Goal: Task Accomplishment & Management: Manage account settings

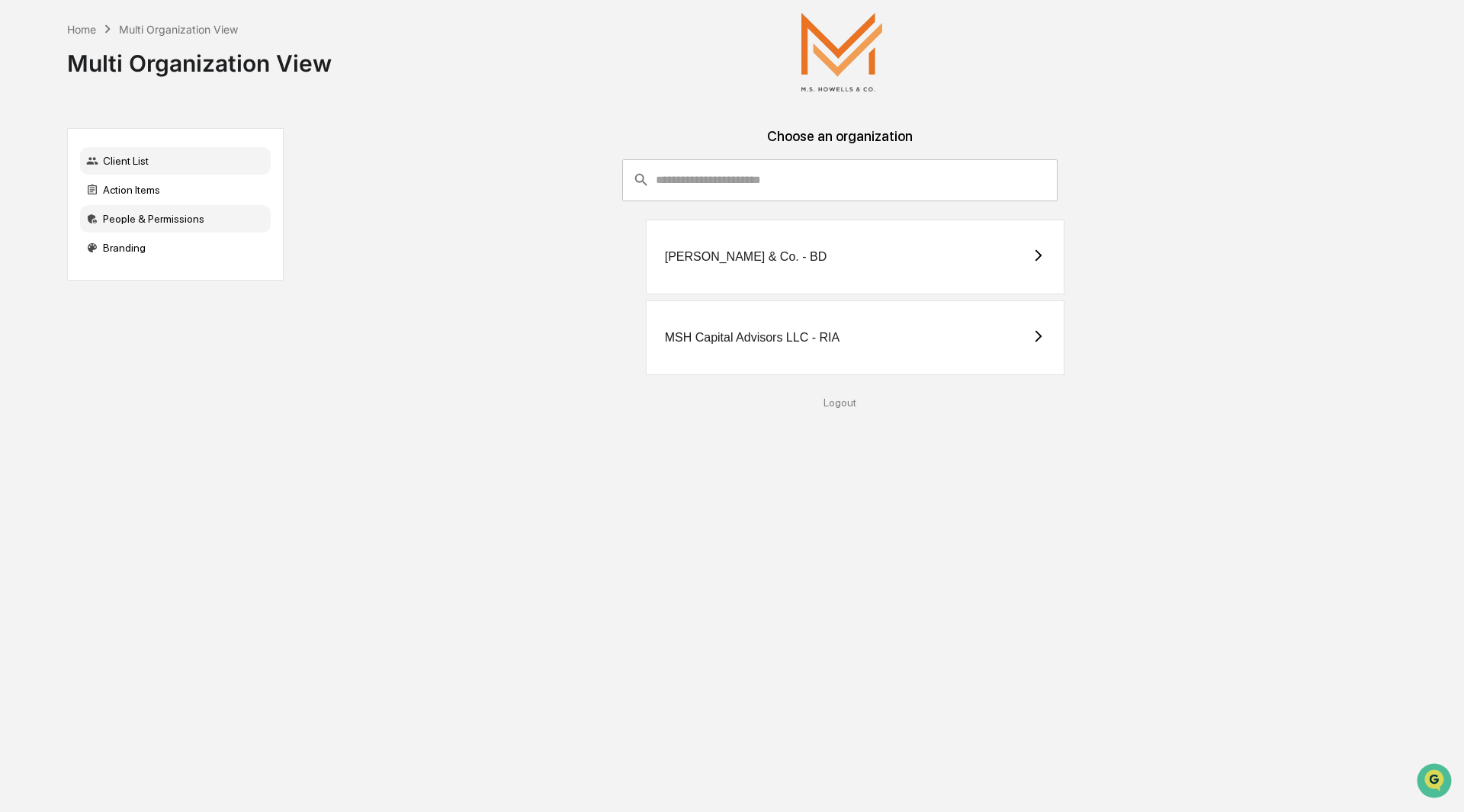
click at [143, 220] on div "People & Permissions" at bounding box center [174, 218] width 190 height 27
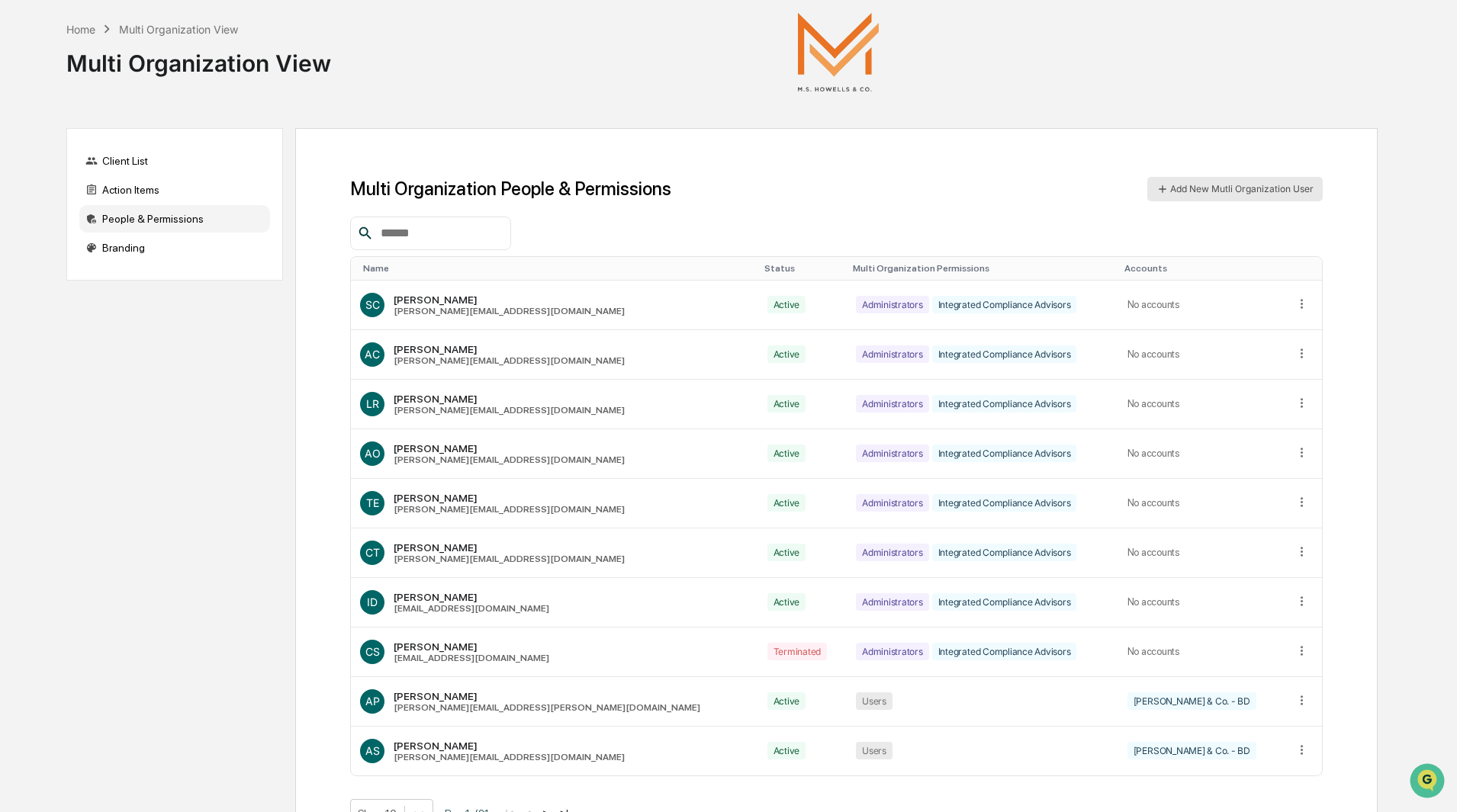
click at [1230, 188] on button "Add New Mutli Organization User" at bounding box center [1235, 189] width 175 height 24
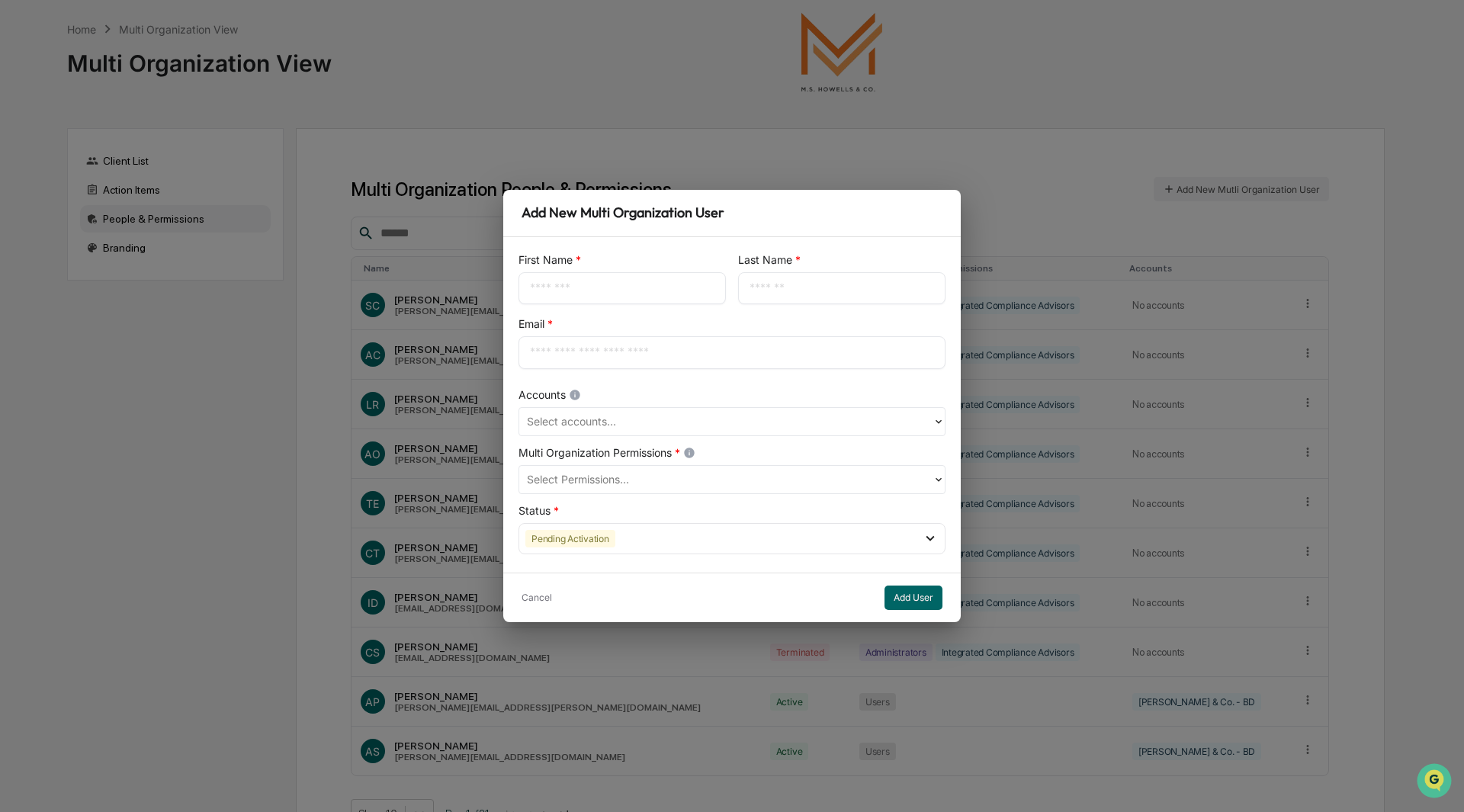
click at [642, 293] on input "text" at bounding box center [622, 288] width 185 height 15
type input "*********"
click at [609, 353] on input "text" at bounding box center [732, 353] width 404 height 15
paste input "**********"
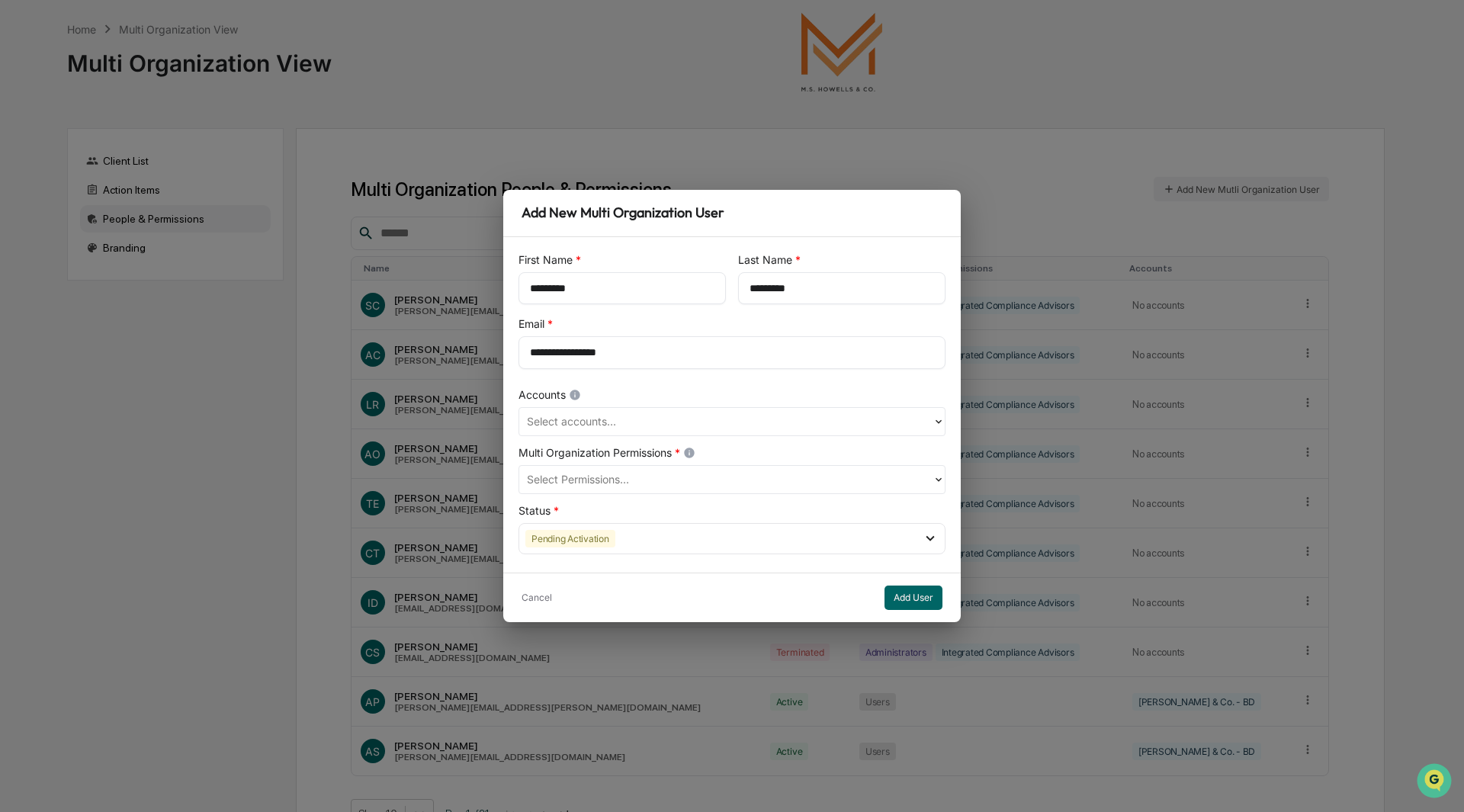
type input "**********"
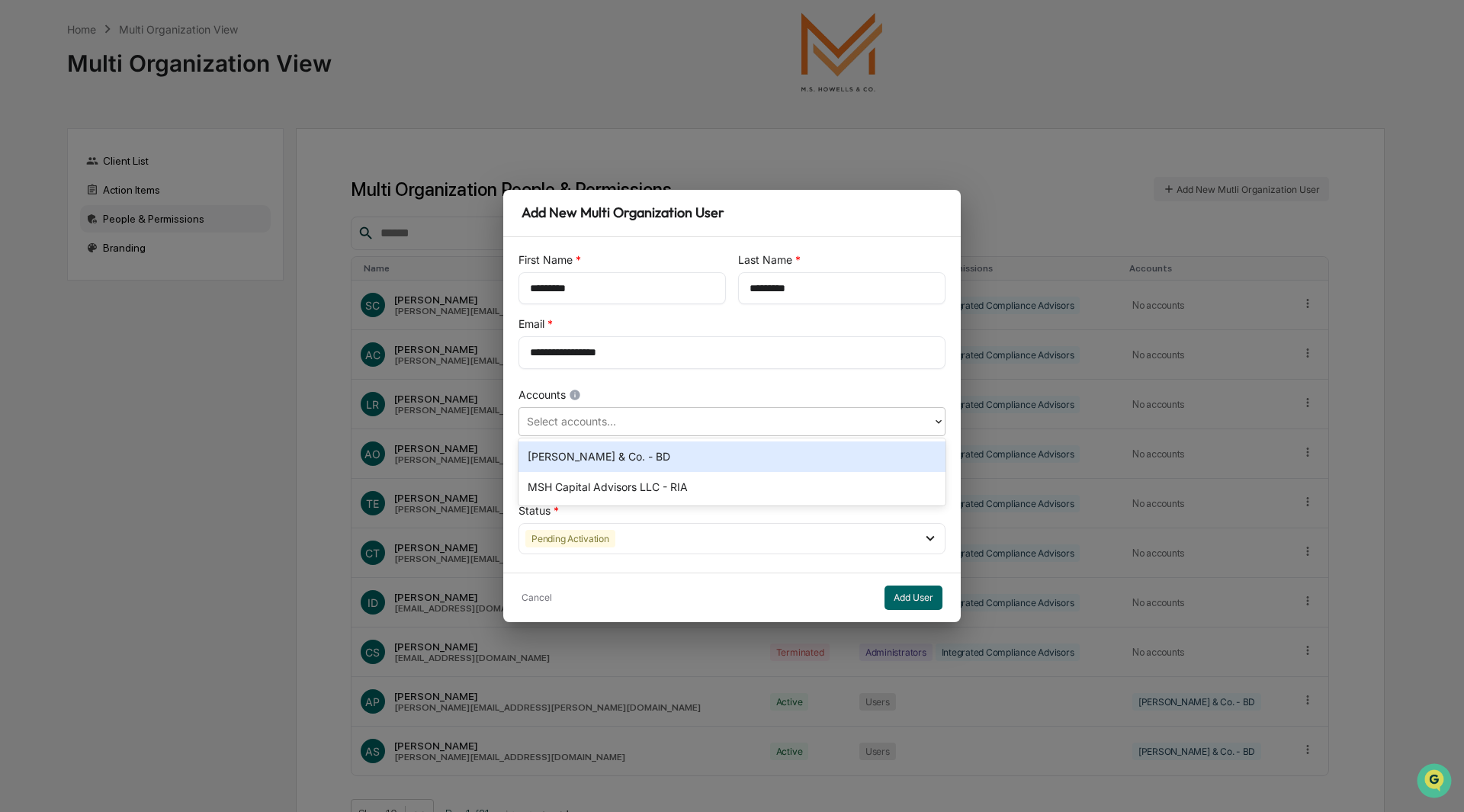
click at [702, 421] on div at bounding box center [726, 421] width 398 height 18
click at [626, 454] on div "[PERSON_NAME] & Co. - BD" at bounding box center [732, 457] width 427 height 31
click at [651, 486] on div at bounding box center [726, 479] width 398 height 18
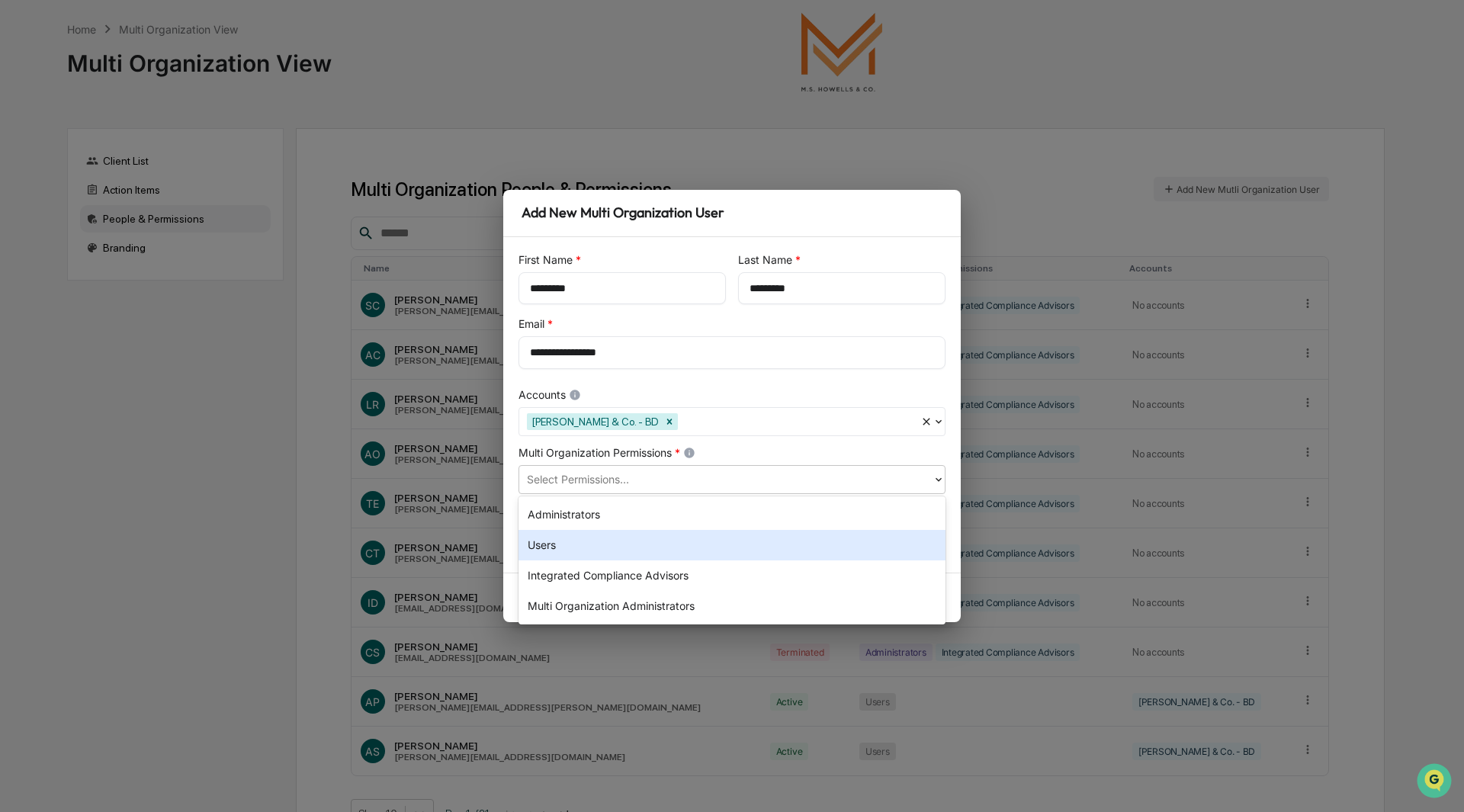
click at [583, 539] on div "Users" at bounding box center [732, 545] width 427 height 31
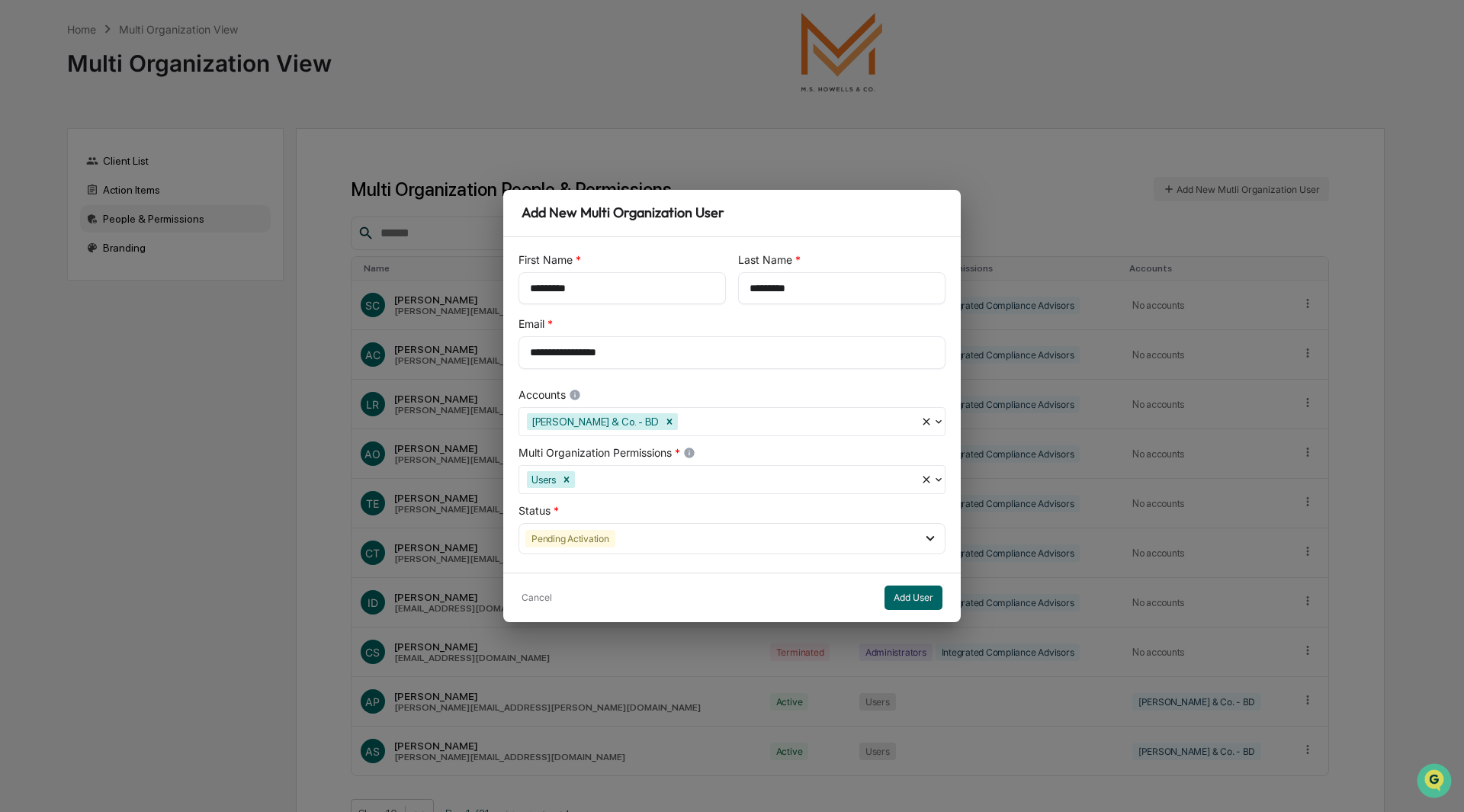
click at [845, 606] on div "Cancel Add User" at bounding box center [732, 597] width 458 height 50
click at [928, 536] on icon at bounding box center [929, 539] width 8 height 6
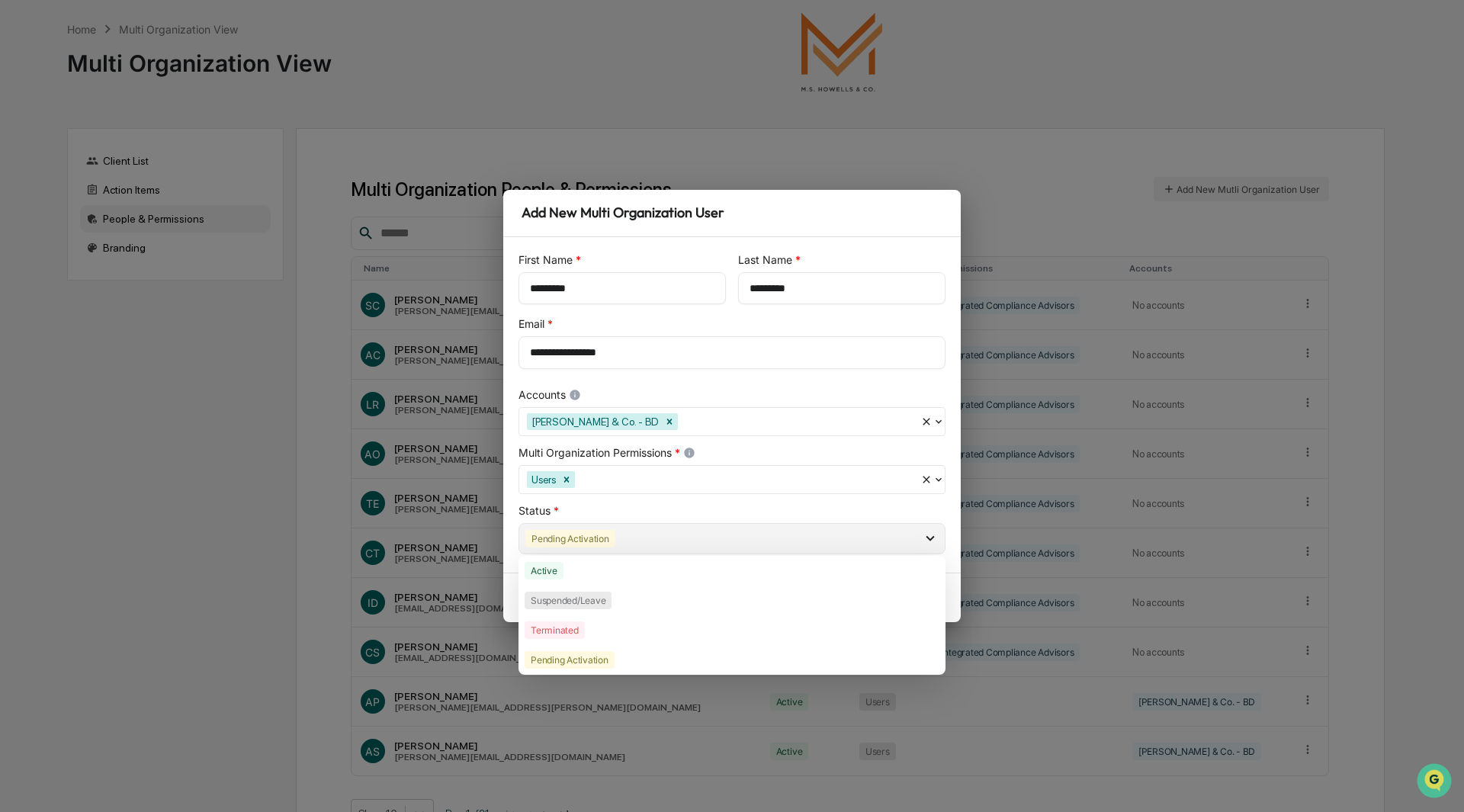
click at [672, 540] on div "Pending Activation" at bounding box center [732, 538] width 427 height 31
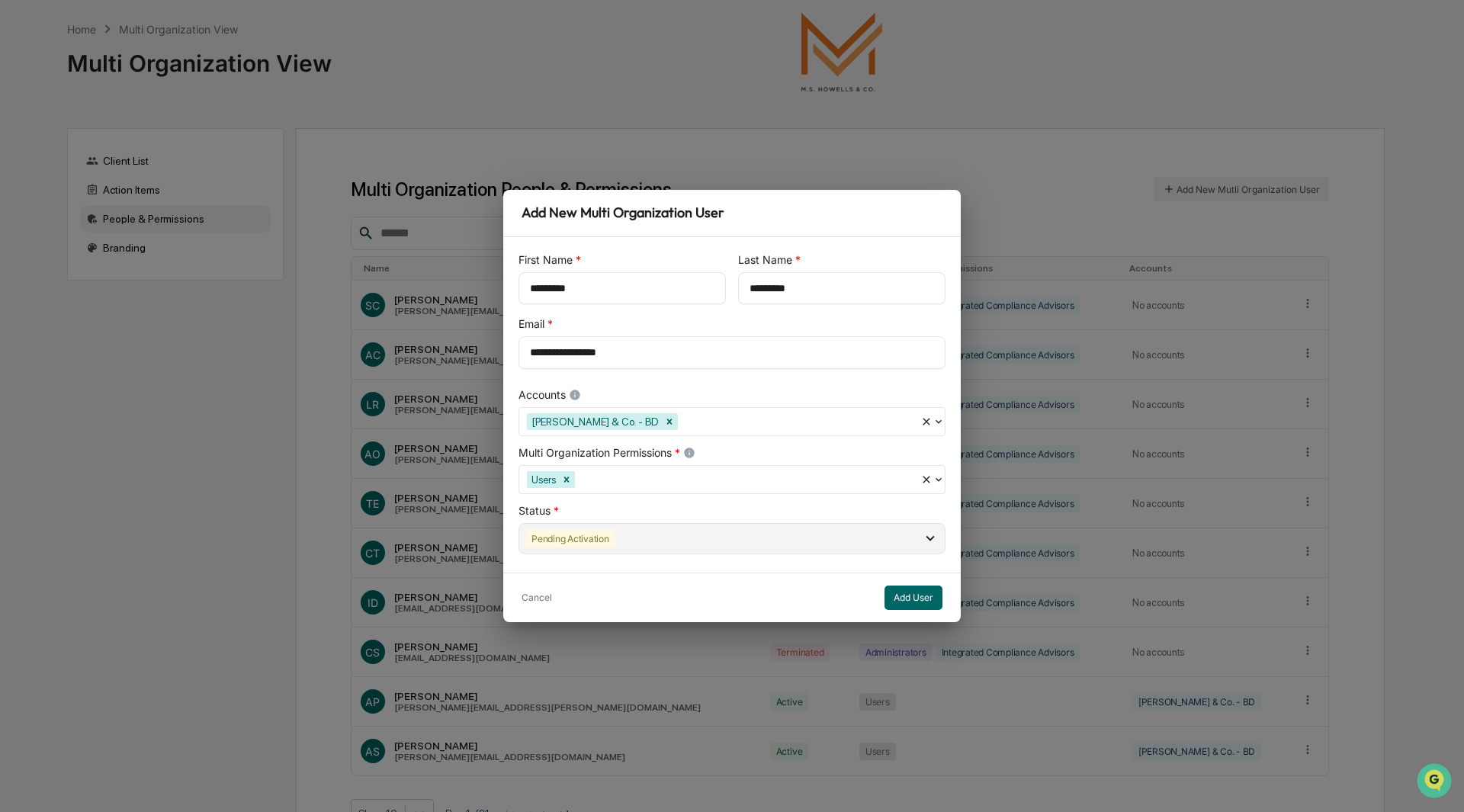
click at [868, 546] on div "Pending Activation" at bounding box center [732, 538] width 427 height 31
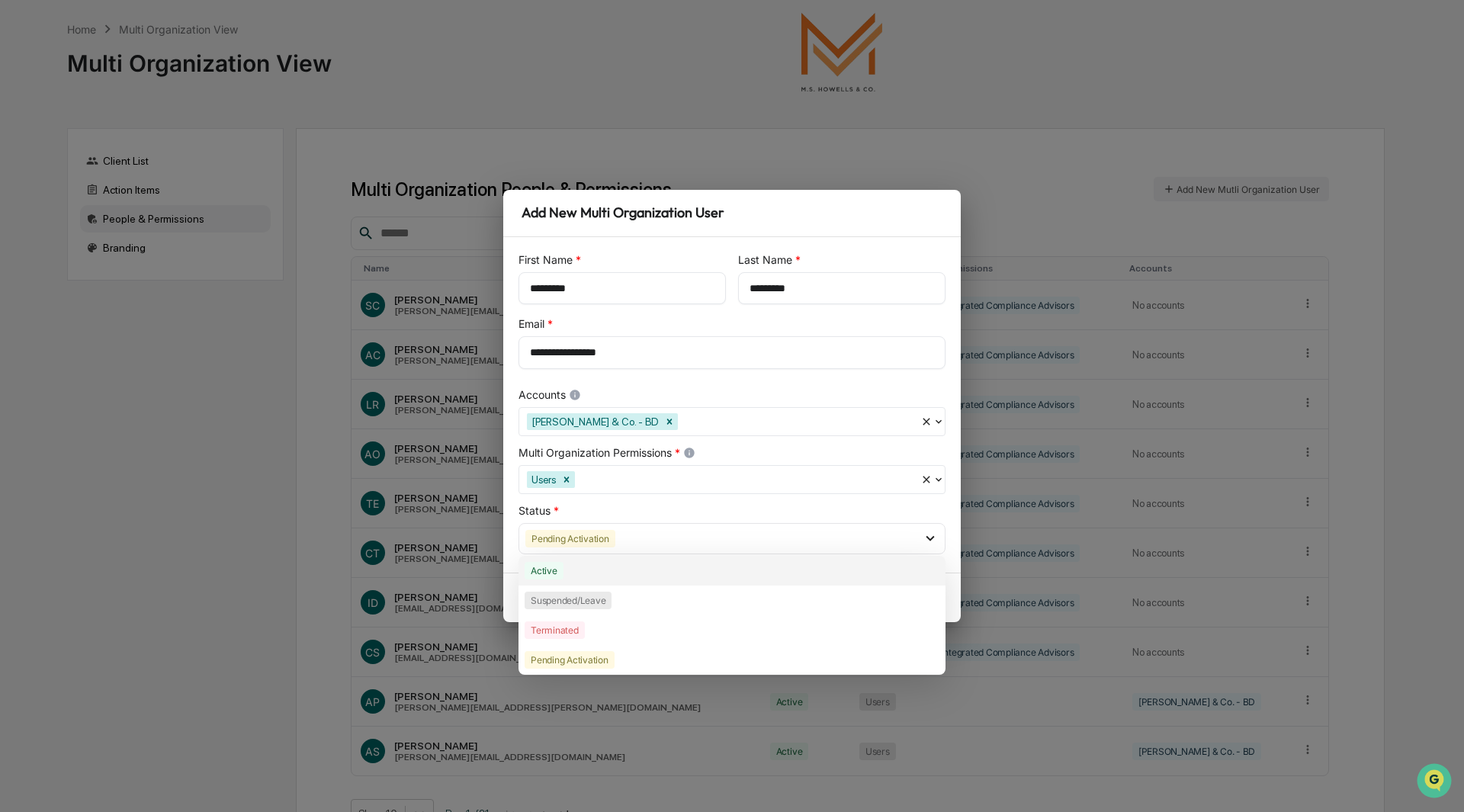
click at [564, 578] on div "Active" at bounding box center [732, 571] width 427 height 30
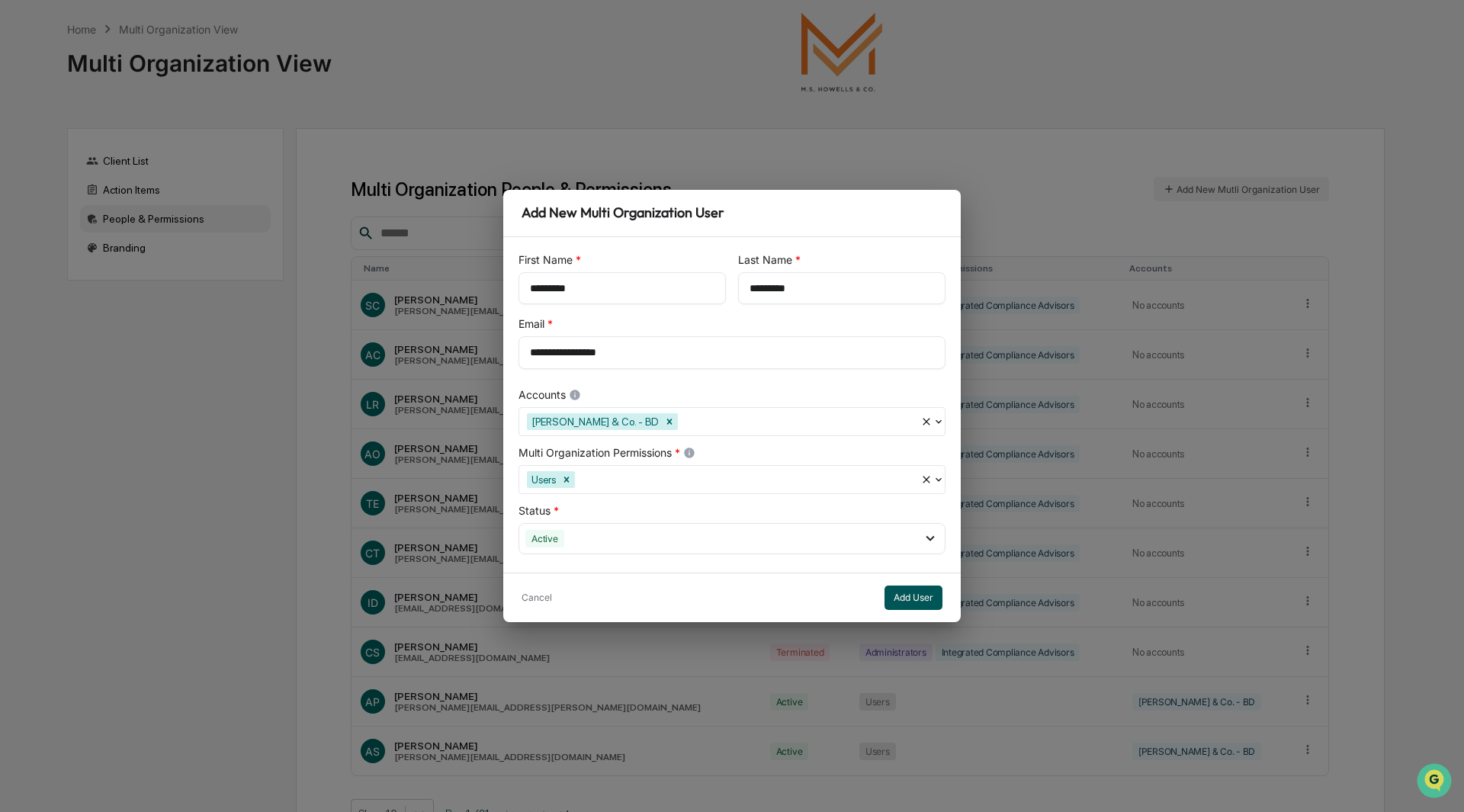
click at [907, 596] on button "Add User" at bounding box center [913, 597] width 58 height 24
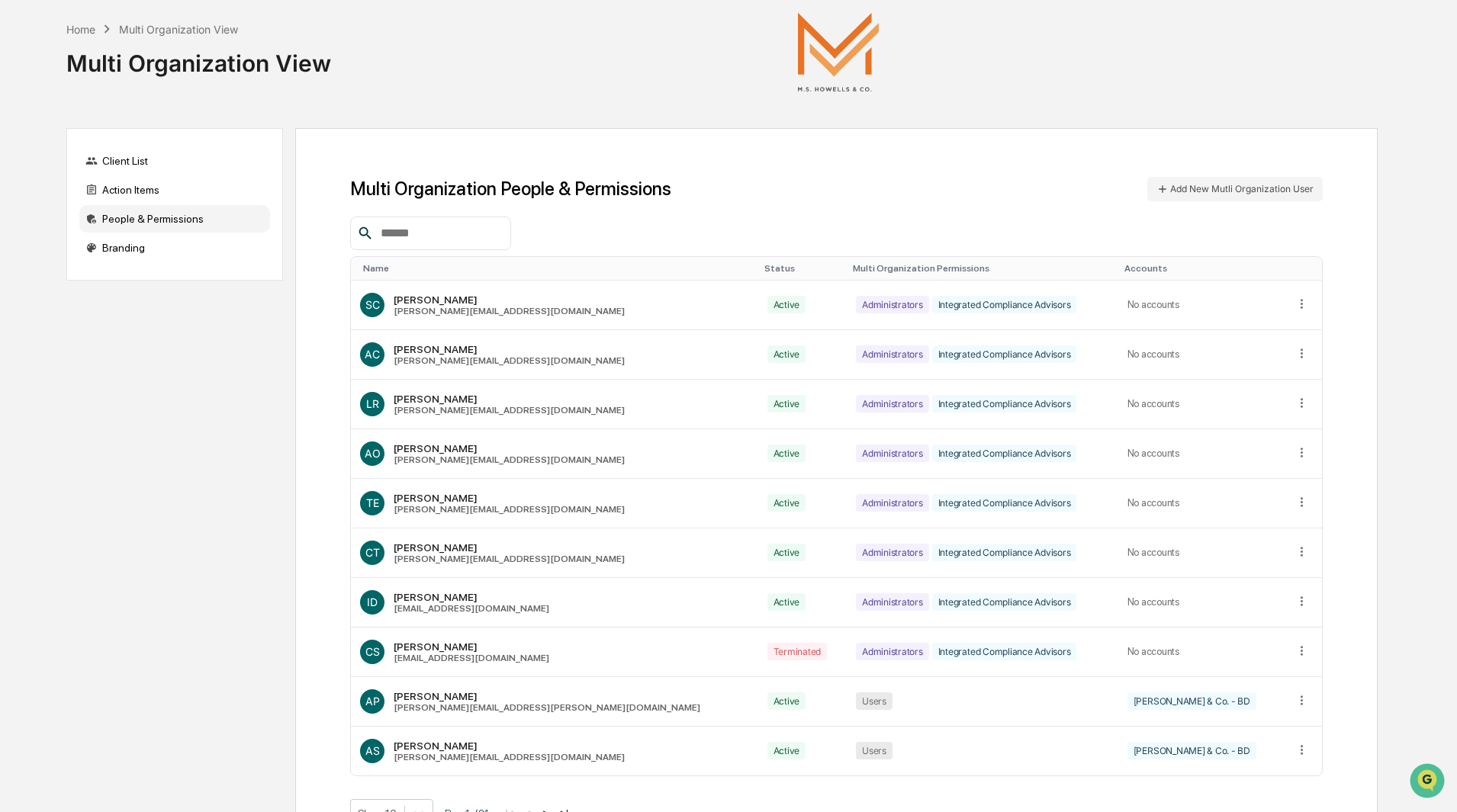
click at [490, 236] on input "text" at bounding box center [439, 233] width 129 height 20
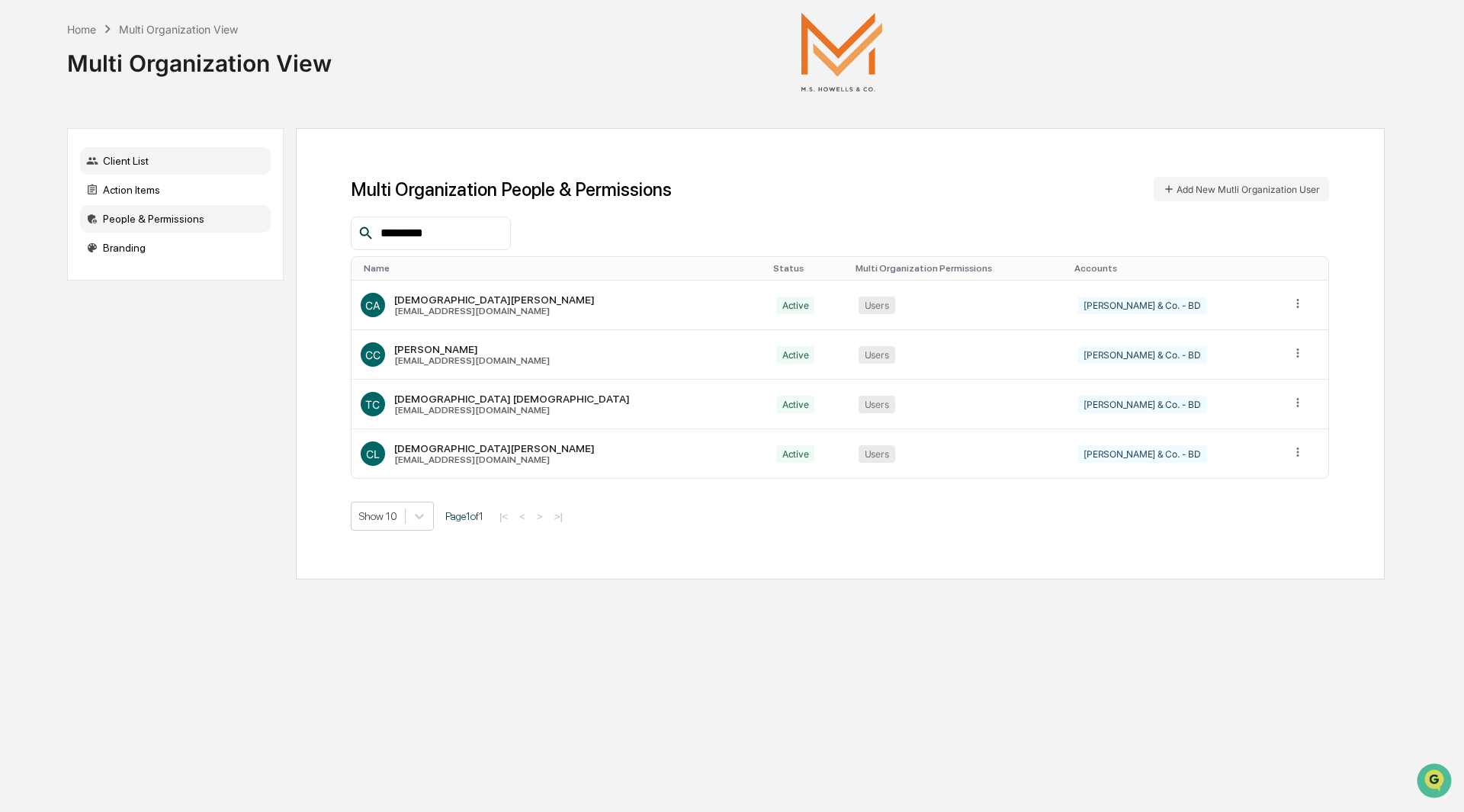
type input "*********"
click at [137, 162] on div "Client List" at bounding box center [174, 160] width 190 height 27
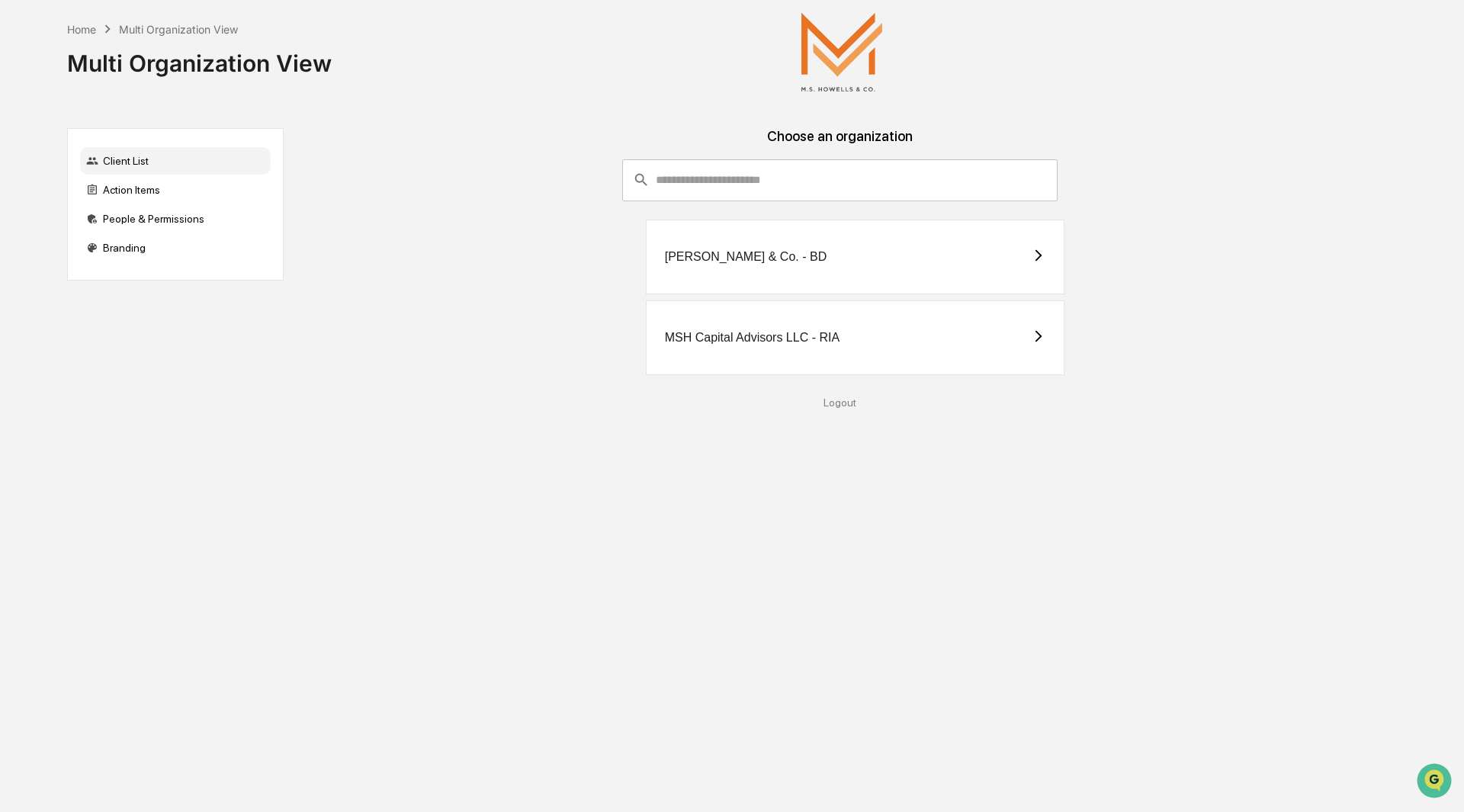
click at [717, 263] on div "[PERSON_NAME] & Co. - BD" at bounding box center [746, 257] width 162 height 14
